Goal: Use online tool/utility: Utilize a website feature to perform a specific function

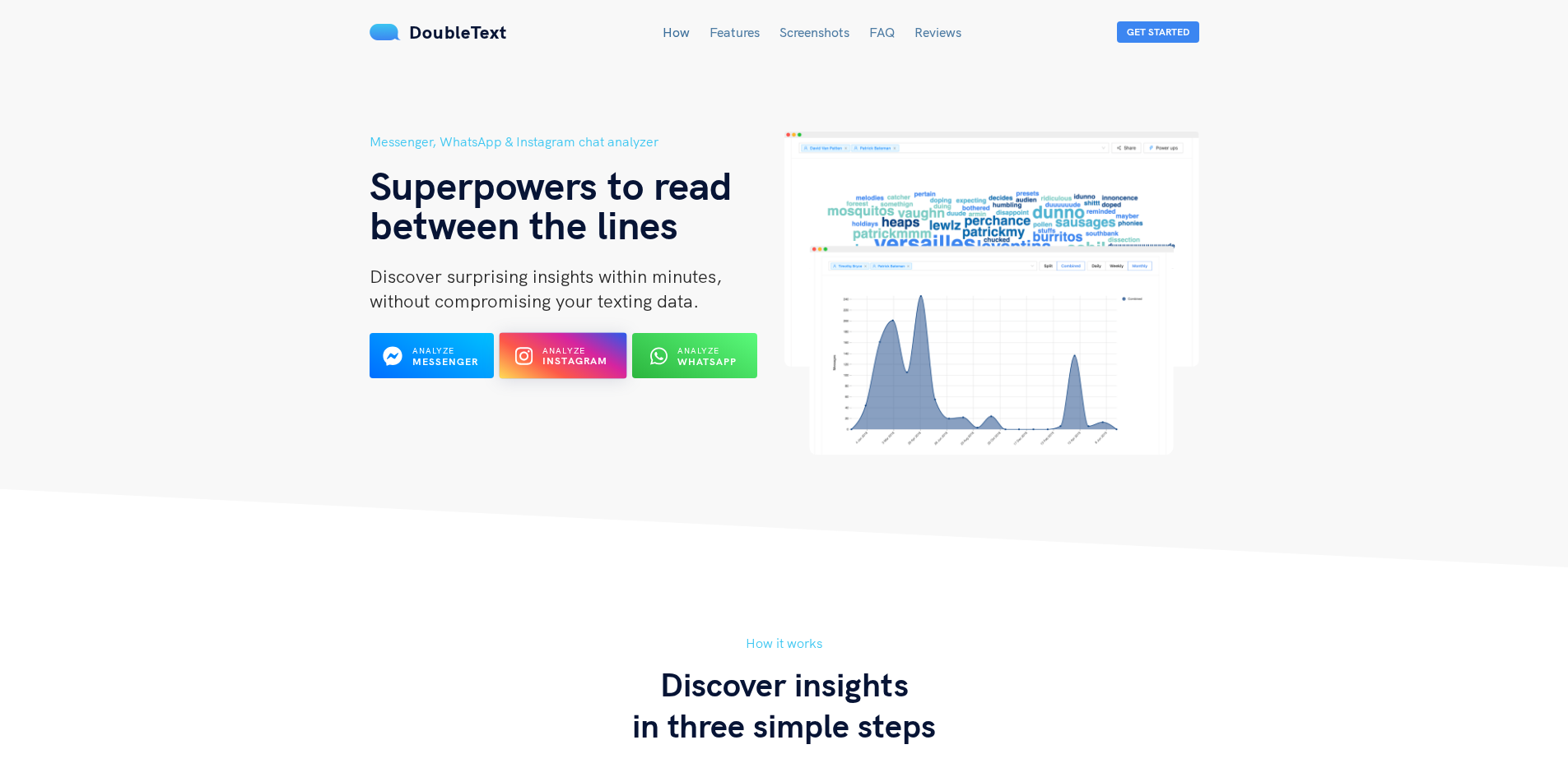
click at [539, 366] on div "Analyze Instagram" at bounding box center [563, 355] width 69 height 25
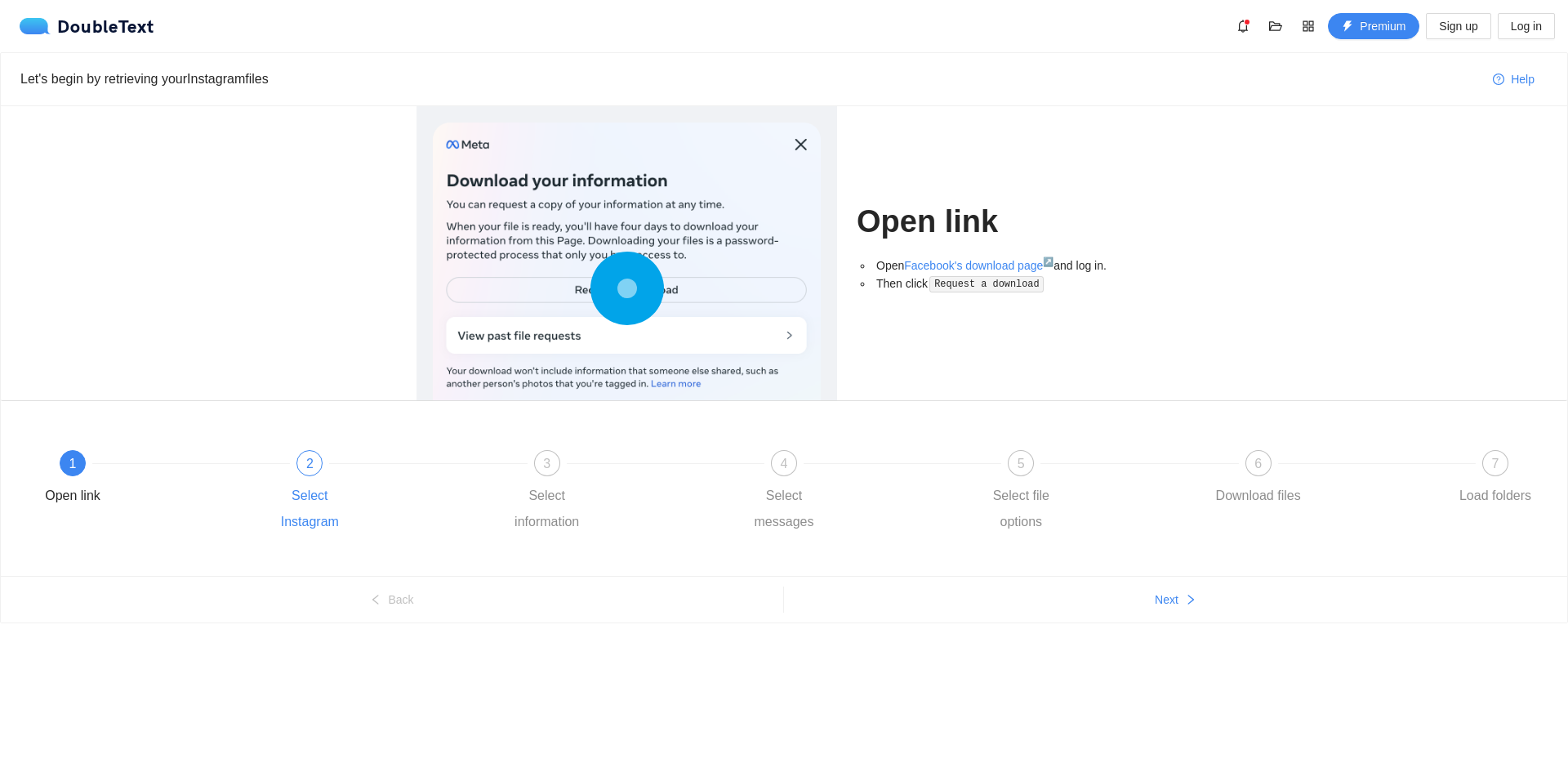
click at [299, 483] on div "2 Select Instagram" at bounding box center [381, 493] width 237 height 85
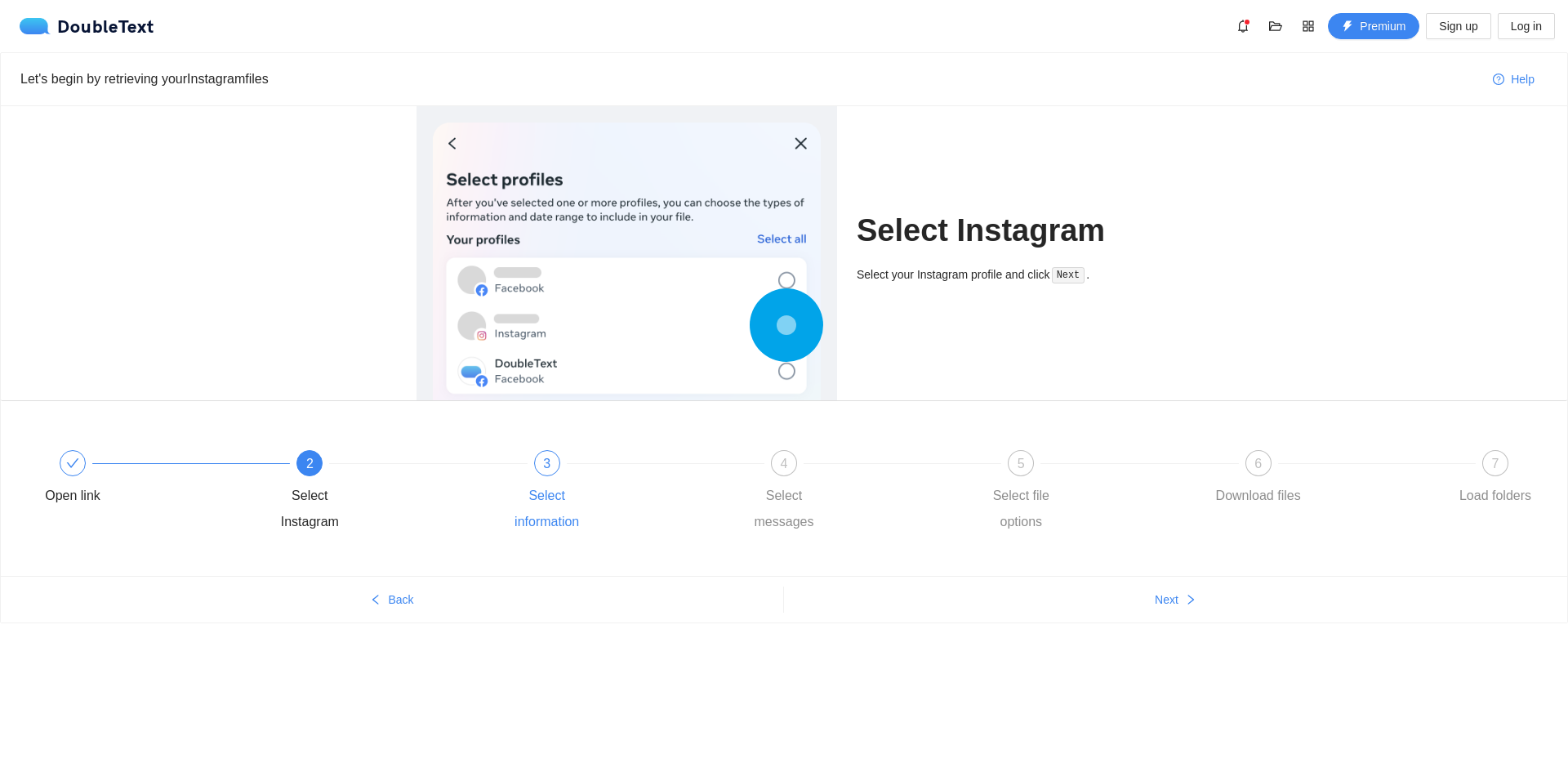
click at [553, 507] on div "Select information" at bounding box center [547, 509] width 95 height 53
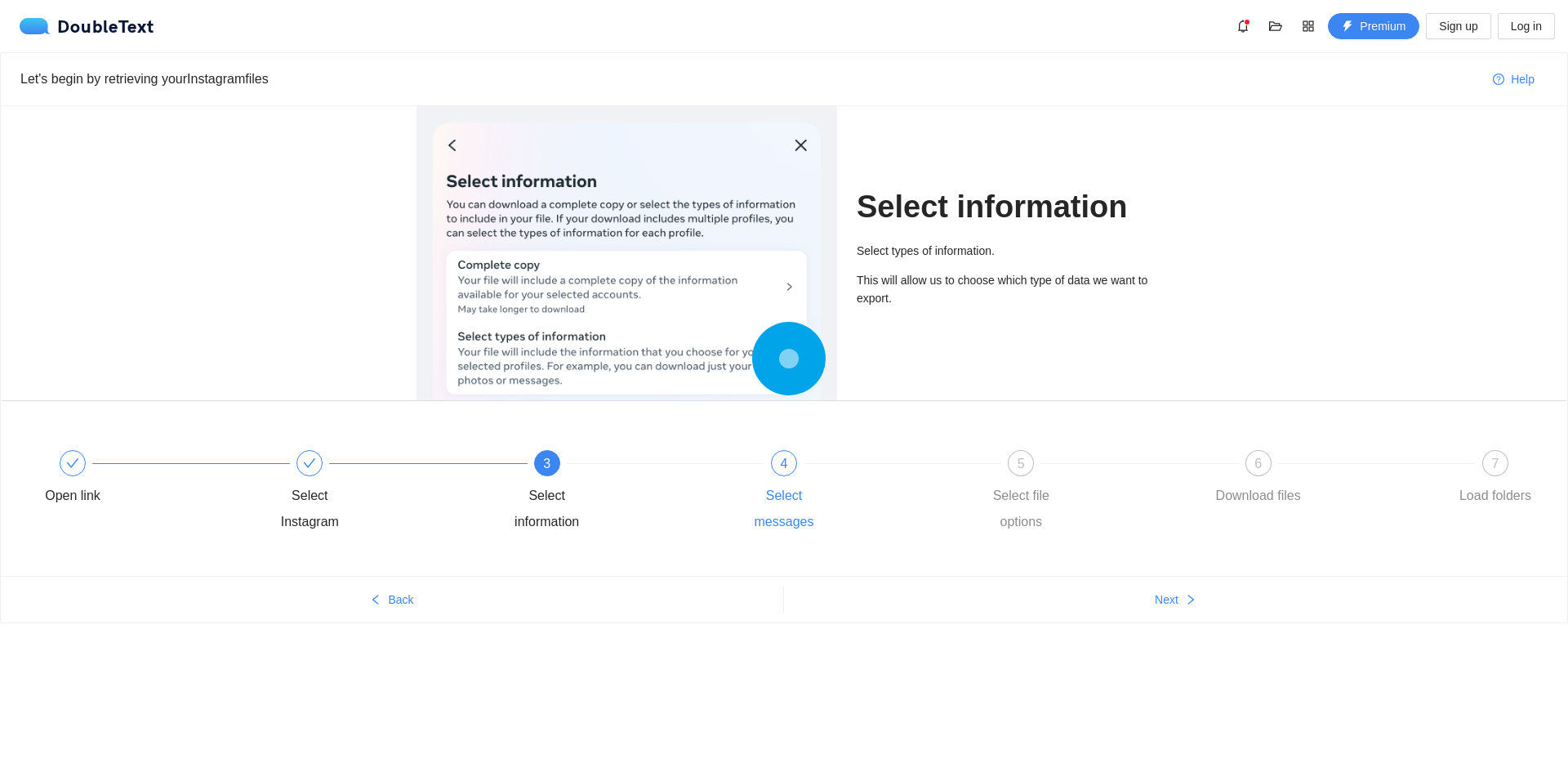
click at [783, 478] on div "4 Select messages" at bounding box center [855, 493] width 237 height 85
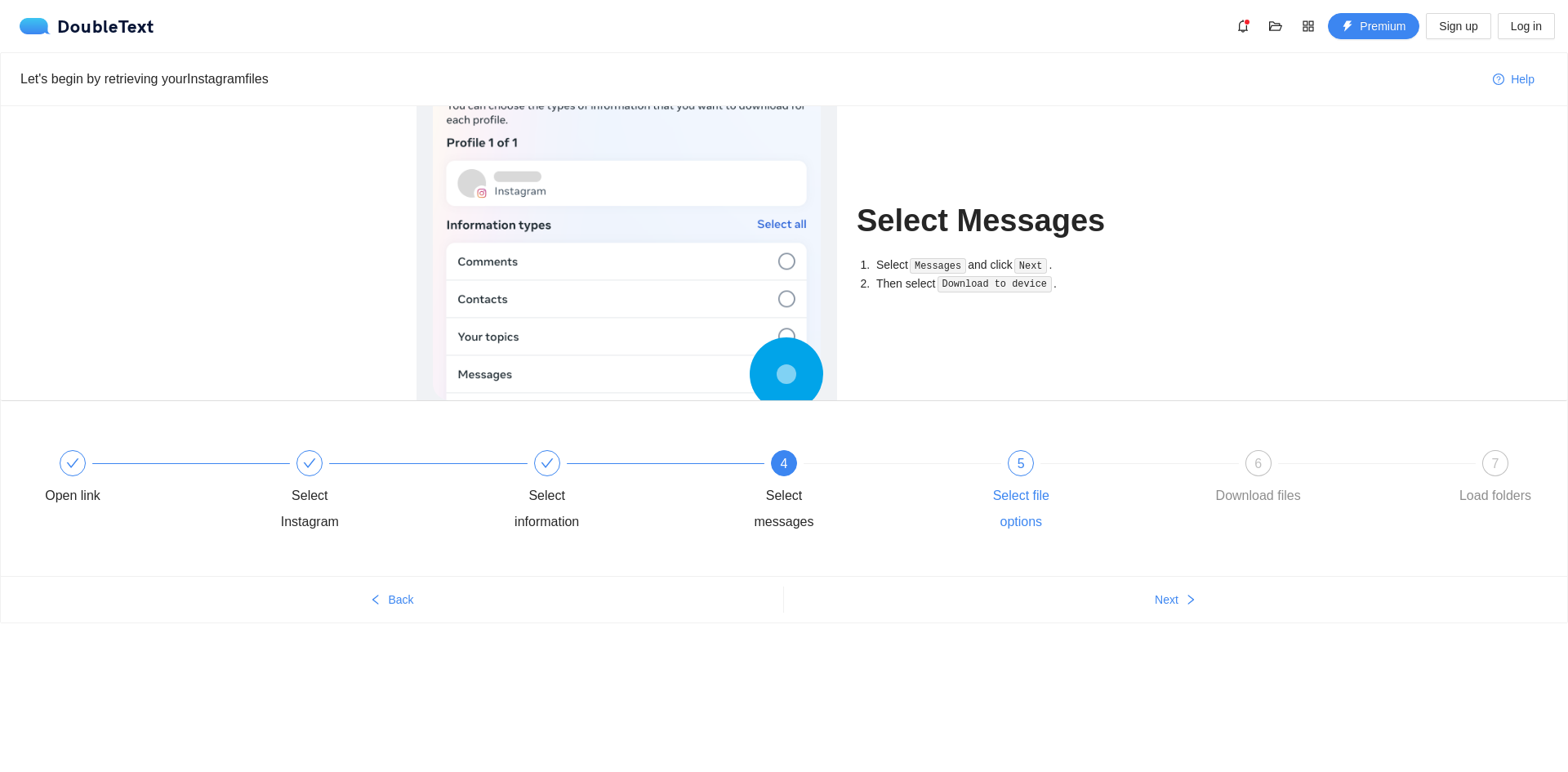
click at [1010, 502] on div "Select file options" at bounding box center [1021, 509] width 95 height 53
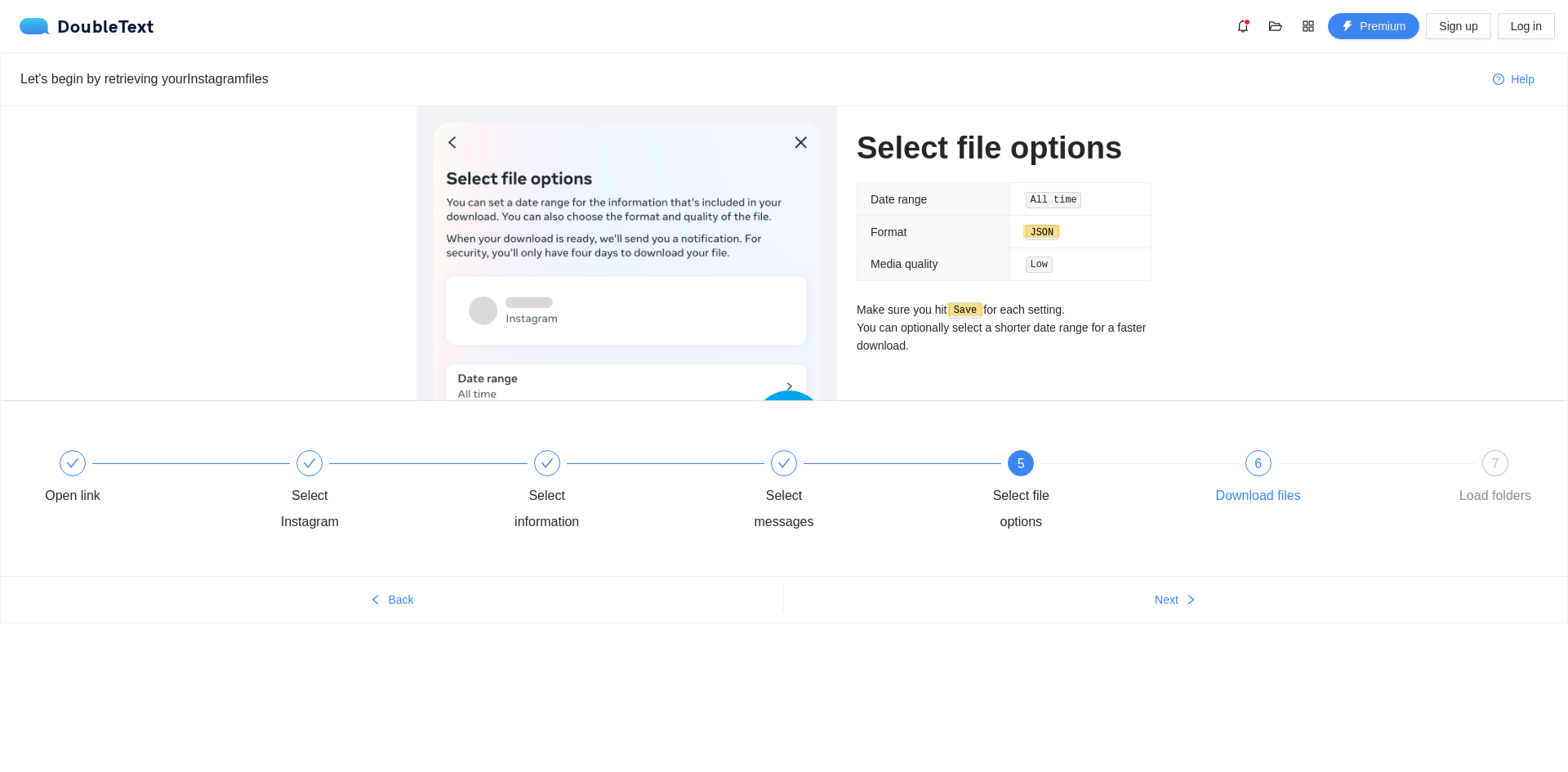
click at [1243, 487] on div "Download files" at bounding box center [1258, 496] width 85 height 26
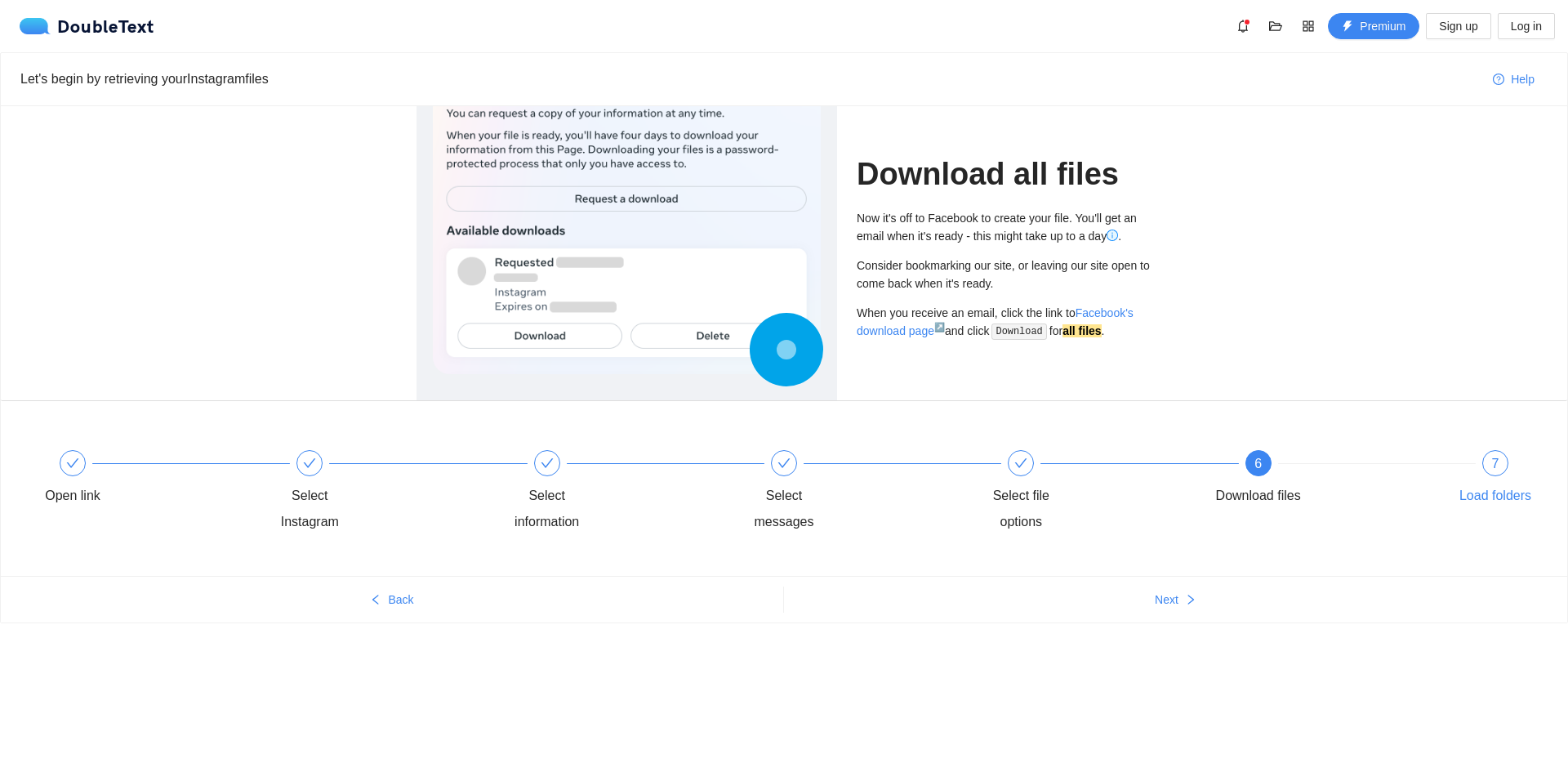
click at [1502, 486] on div "Load folders" at bounding box center [1496, 496] width 72 height 26
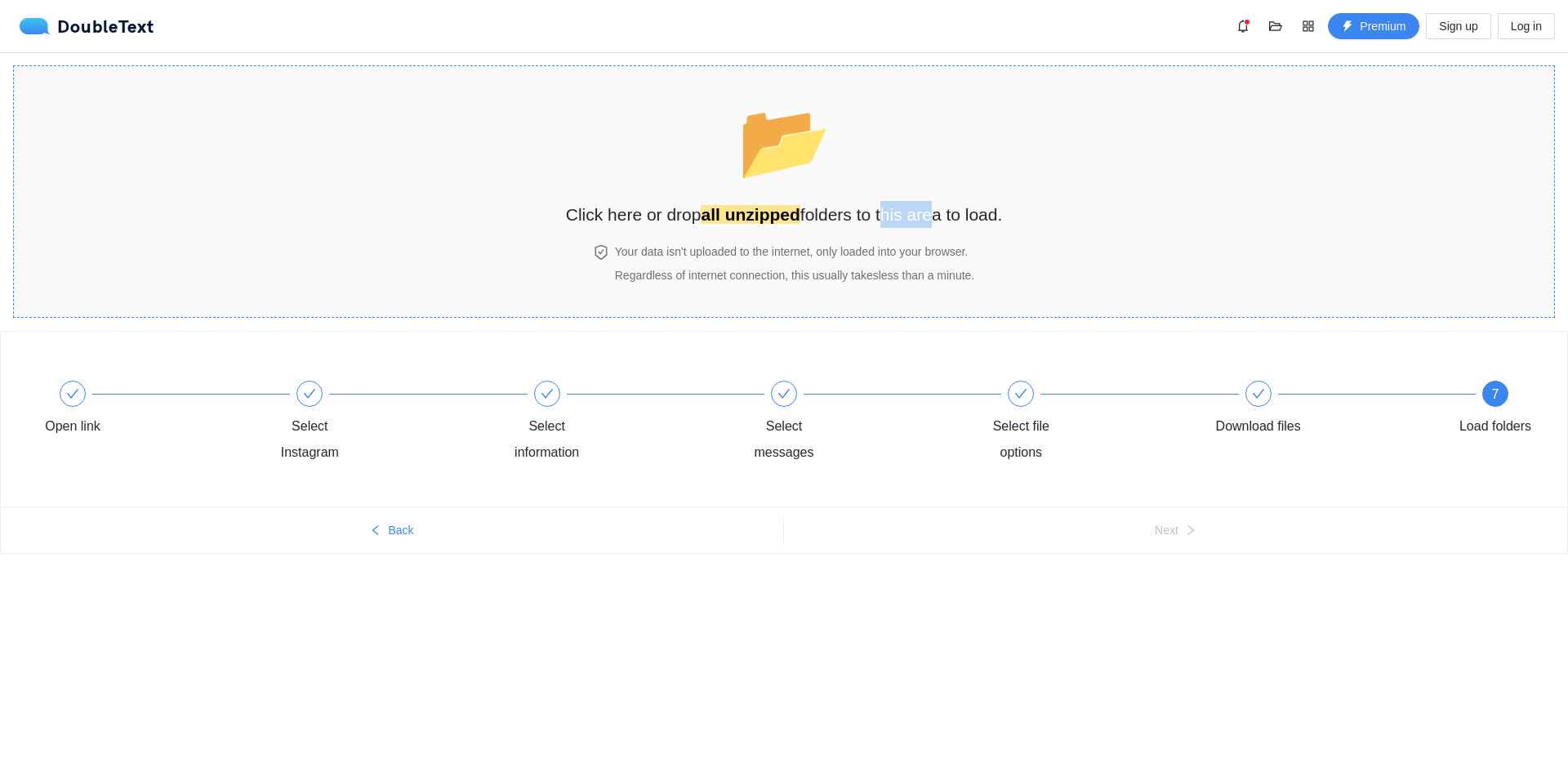
drag, startPoint x: 885, startPoint y: 225, endPoint x: 930, endPoint y: 219, distance: 45.4
click at [930, 219] on div "📂 Click here or drop all unzipped folders to this area to load." at bounding box center [784, 159] width 437 height 153
click at [93, 377] on div "Open link Select Instagram Select information Select messages Select file optio…" at bounding box center [784, 423] width 1517 height 117
click at [74, 388] on icon "check" at bounding box center [73, 394] width 13 height 13
